Goal: Communication & Community: Answer question/provide support

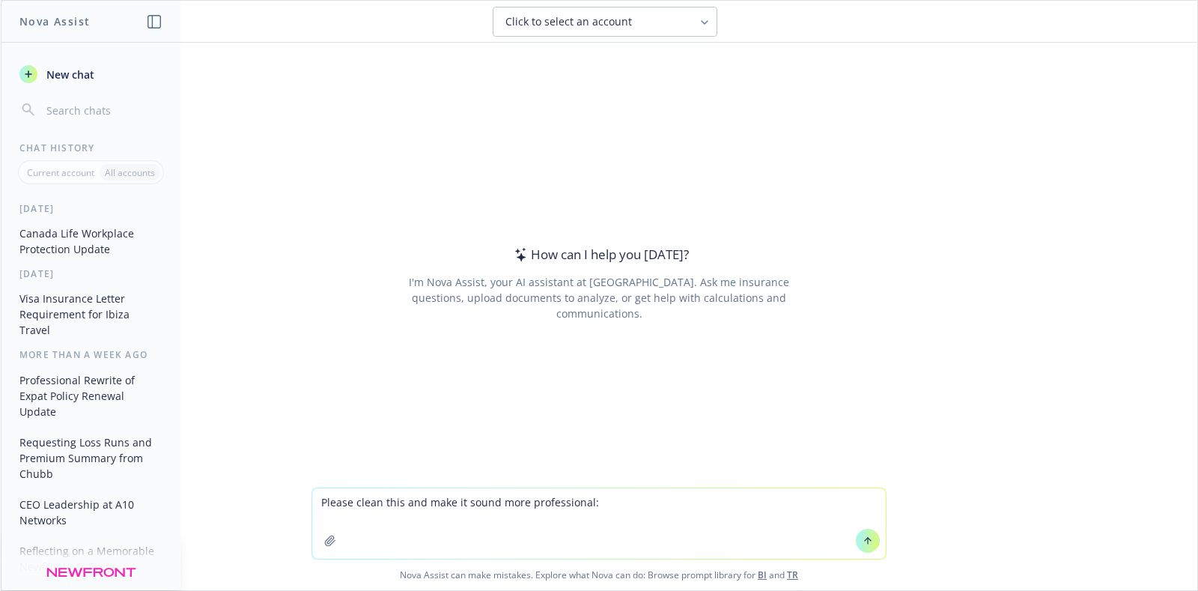
type textarea "Please clean this and make it sound more professional: I have a few things that…"
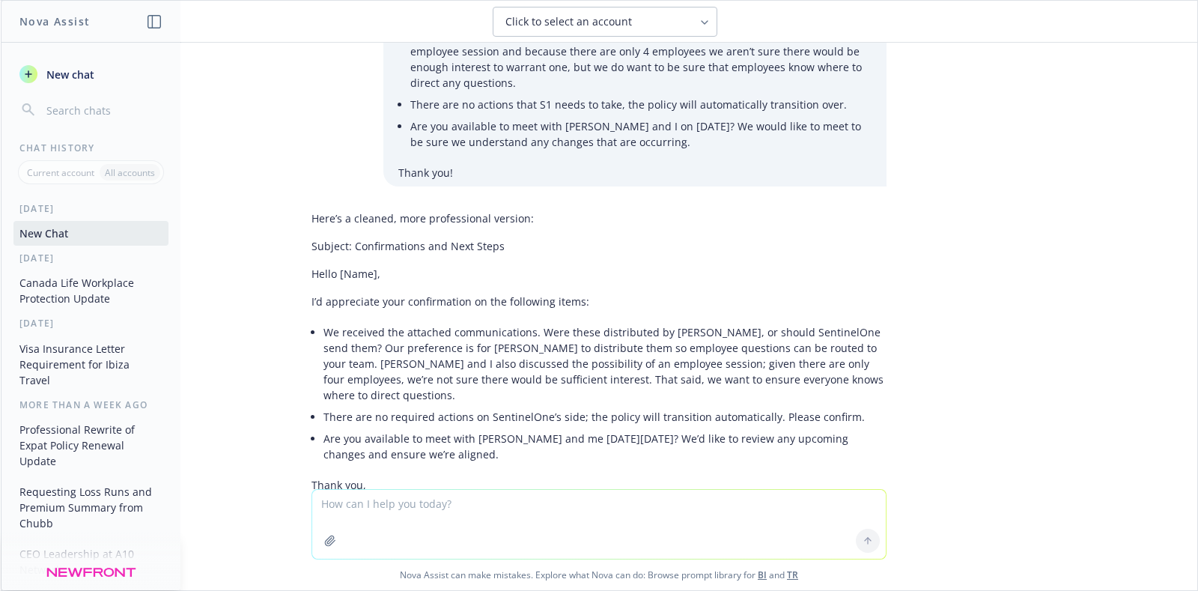
scroll to position [183, 0]
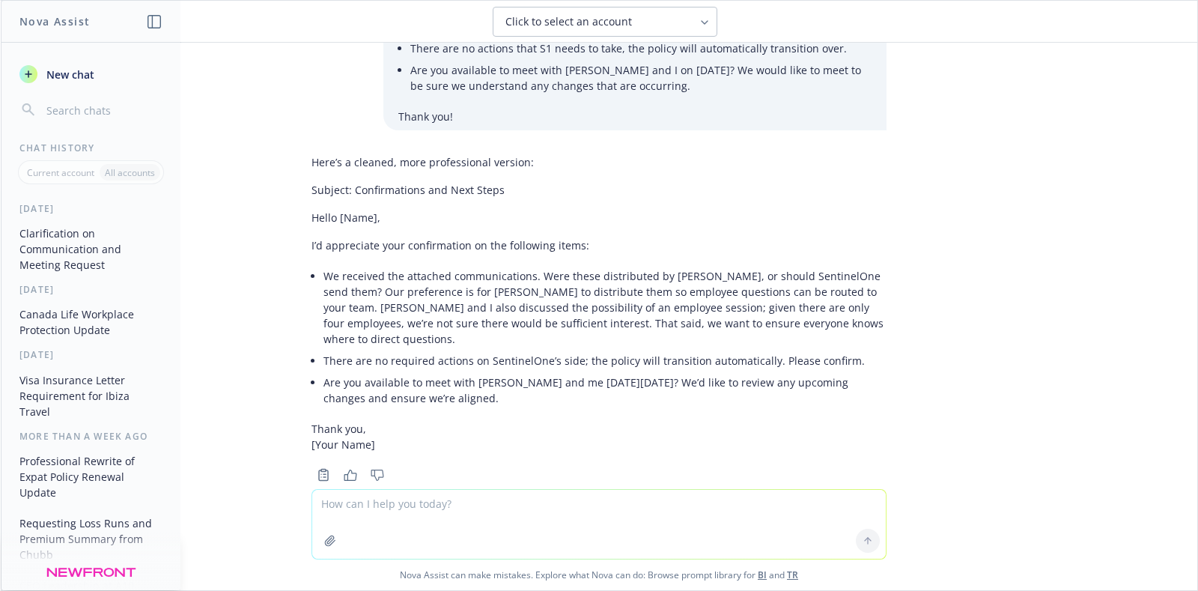
click at [451, 268] on p "We received the attached communications. Were these distributed by [PERSON_NAME…" at bounding box center [605, 307] width 563 height 79
click at [515, 374] on p "Are you available to meet with [PERSON_NAME] and me [DATE][DATE]? We’d like to …" at bounding box center [605, 389] width 563 height 31
drag, startPoint x: 515, startPoint y: 363, endPoint x: 295, endPoint y: 236, distance: 253.7
click at [300, 236] on div "Here’s a cleaned, more professional version: Subject: Confirmations and Next St…" at bounding box center [599, 316] width 599 height 337
copy div "I’d appreciate your confirmation on the following items: We received the attach…"
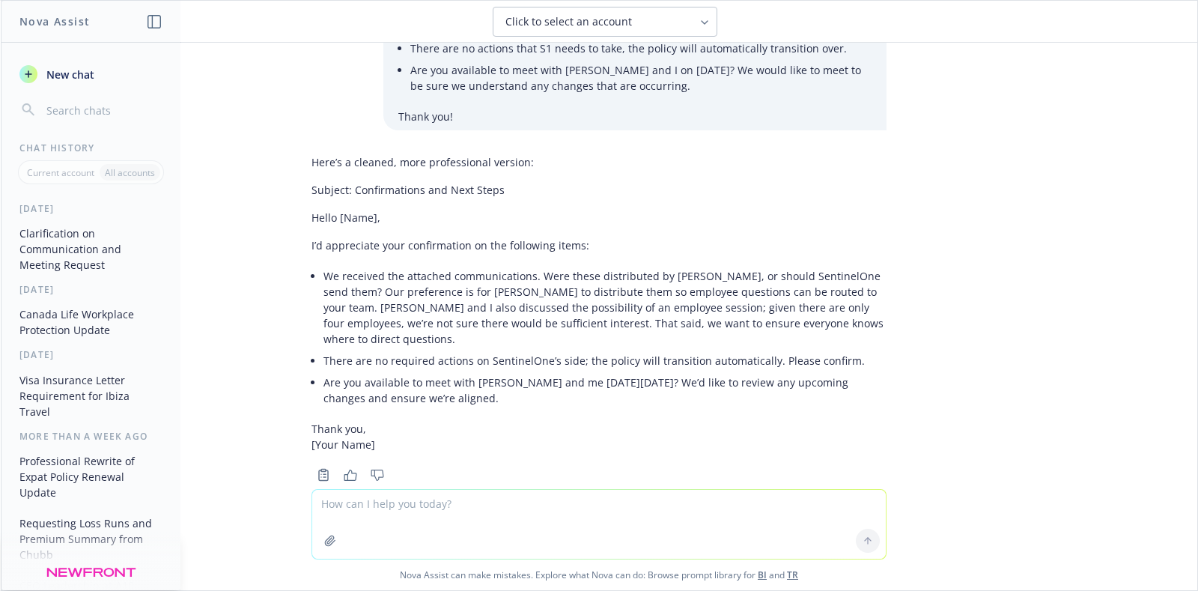
drag, startPoint x: 859, startPoint y: 191, endPoint x: 834, endPoint y: 127, distance: 68.3
click at [859, 192] on div "Here’s a cleaned, more professional version: Subject: Confirmations and Next St…" at bounding box center [599, 303] width 575 height 310
